Goal: Find specific page/section: Find specific page/section

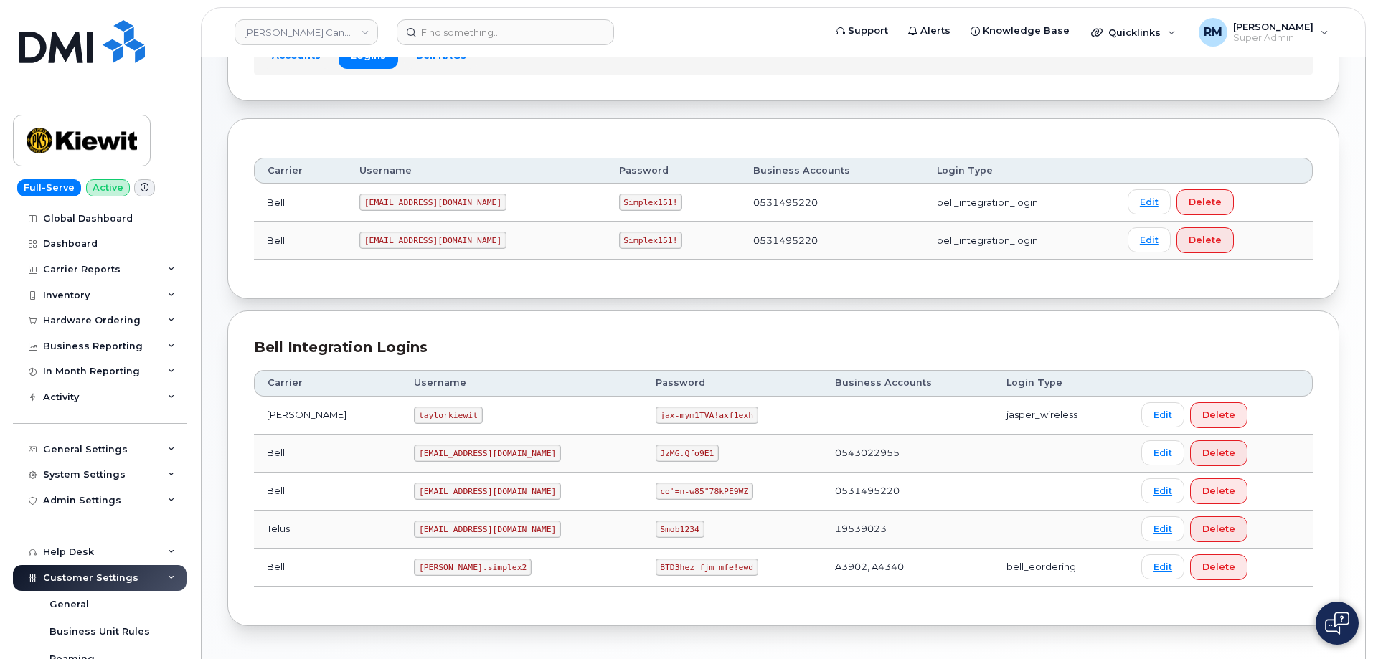
scroll to position [174, 0]
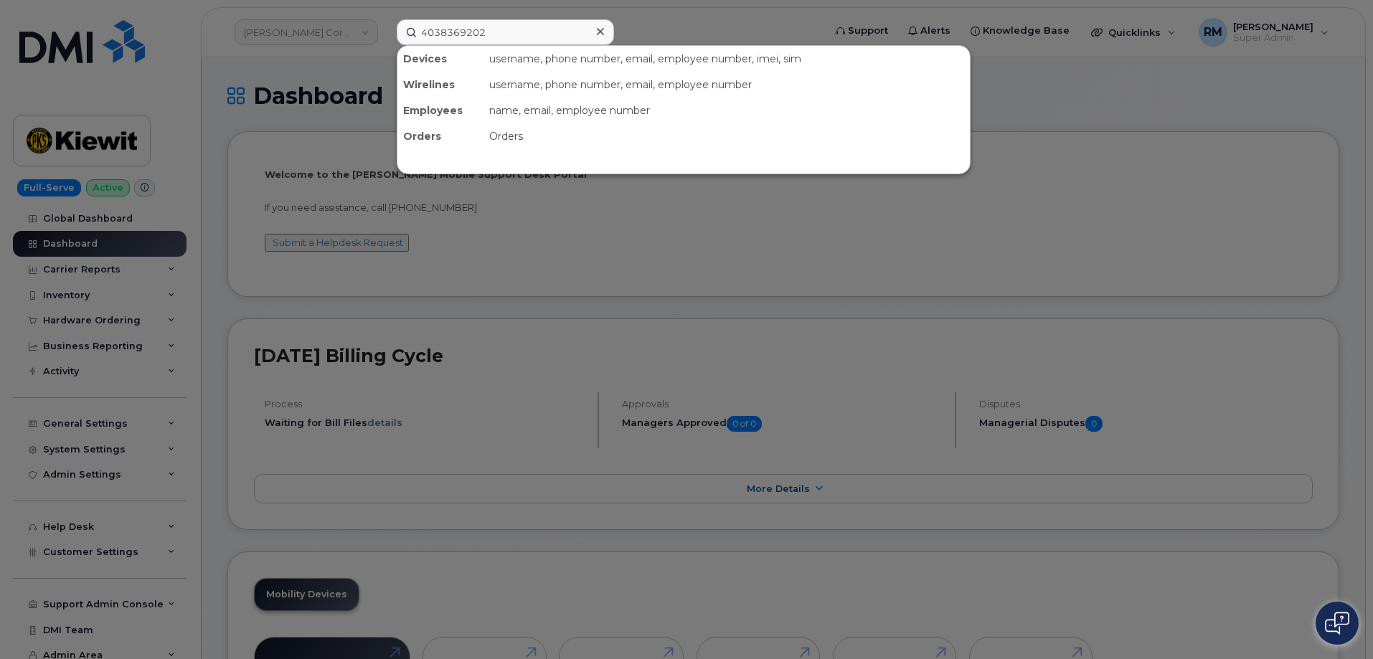
type input "4038369202"
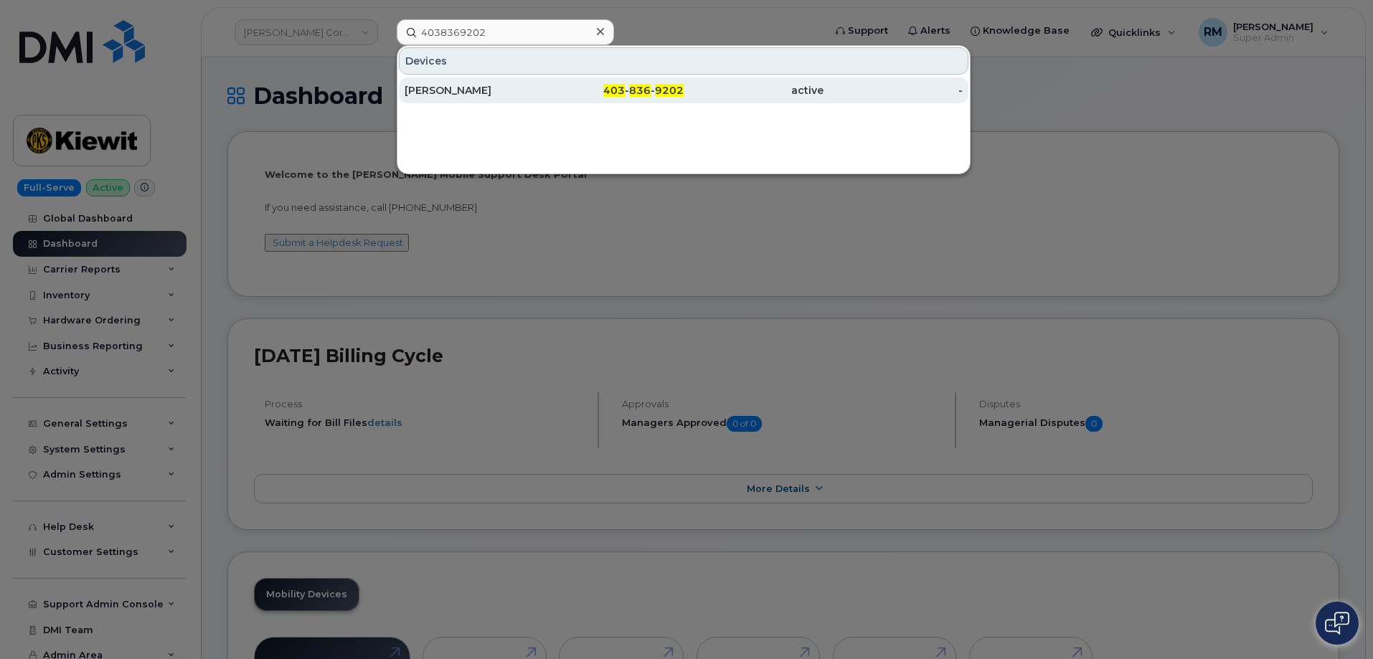
click at [544, 80] on div "Matthew Federico" at bounding box center [614, 90] width 140 height 26
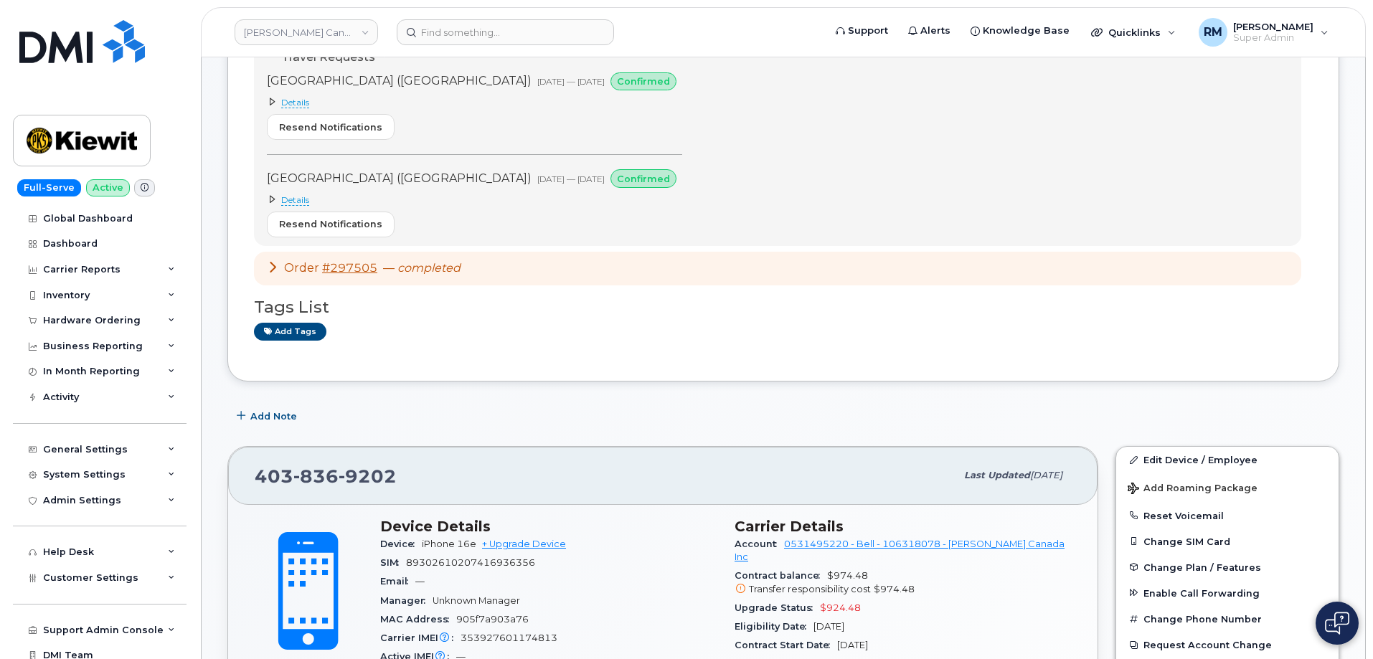
scroll to position [143, 0]
